Goal: Navigation & Orientation: Find specific page/section

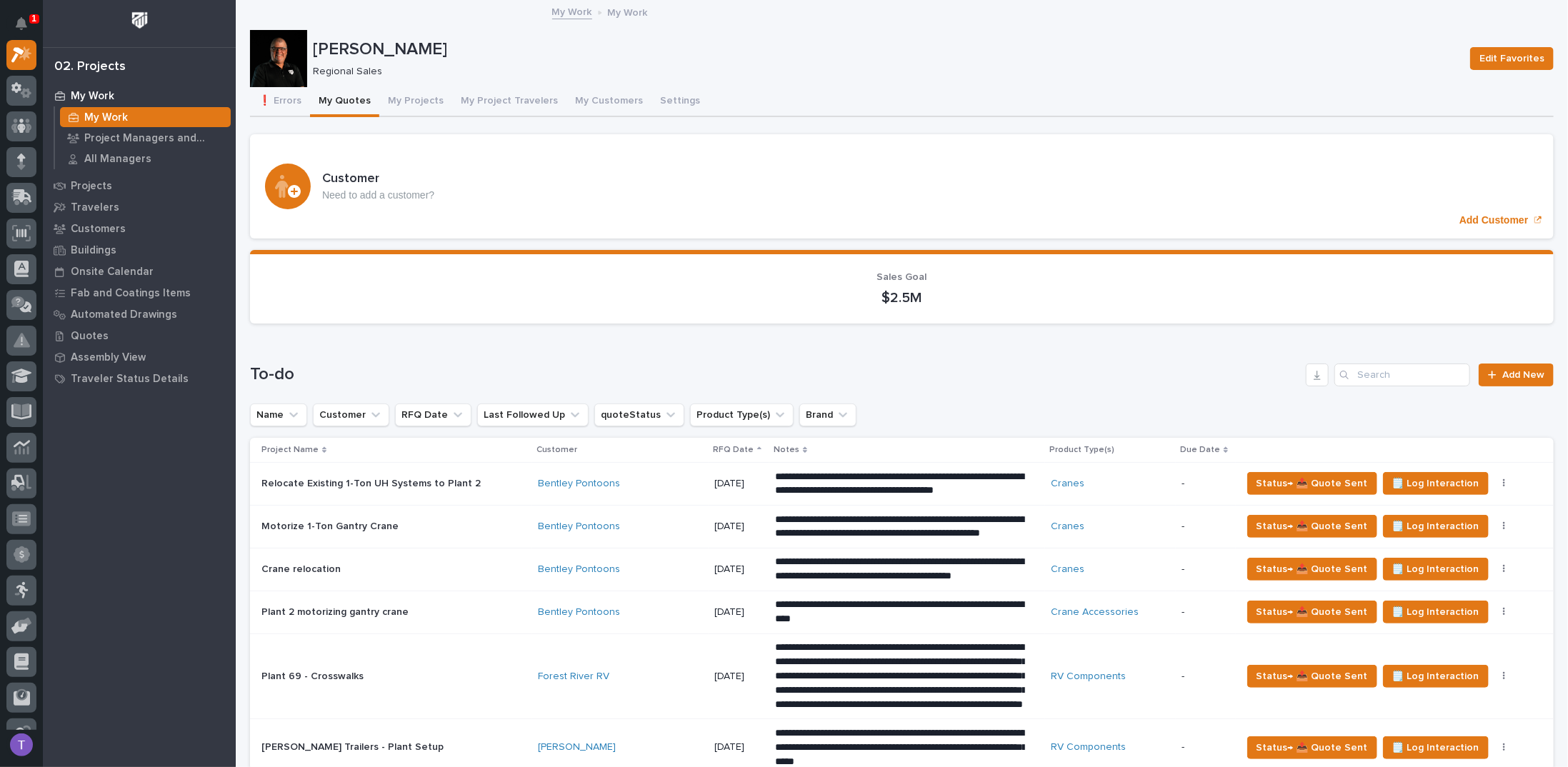
scroll to position [643, 0]
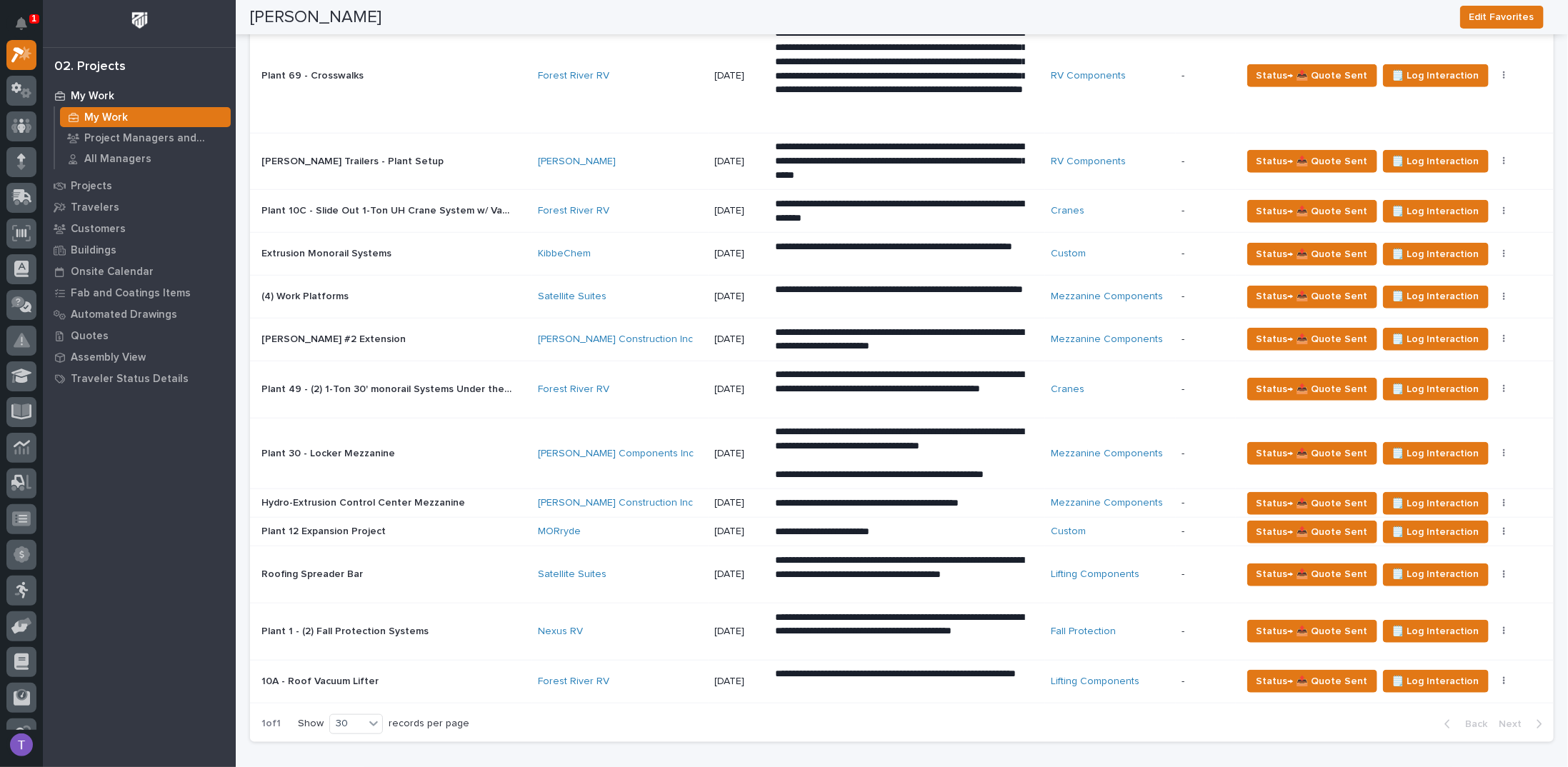
click at [314, 289] on p "(4) Work Platforms" at bounding box center [306, 295] width 90 height 15
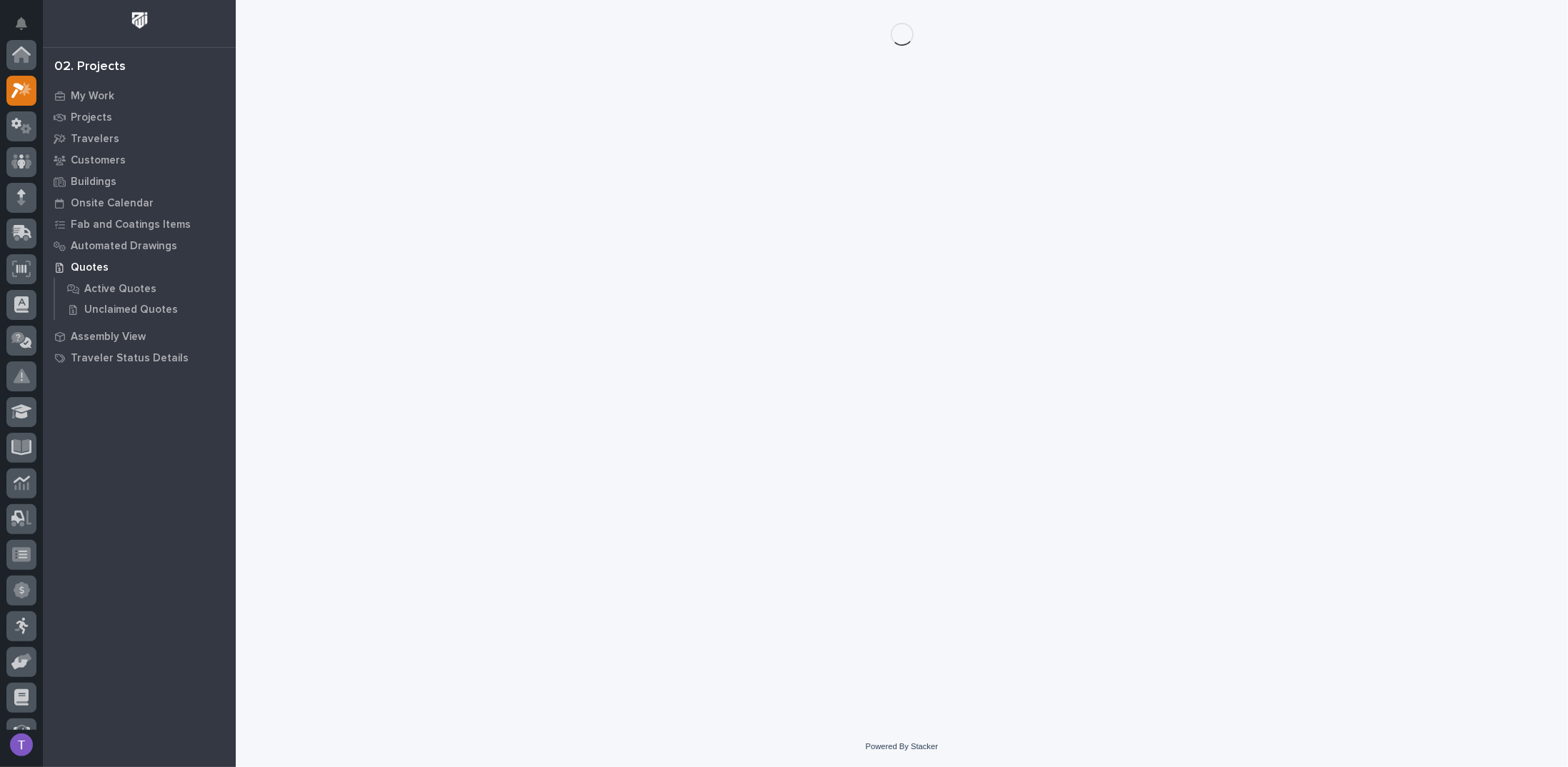
scroll to position [36, 0]
